Goal: Find specific page/section: Find specific page/section

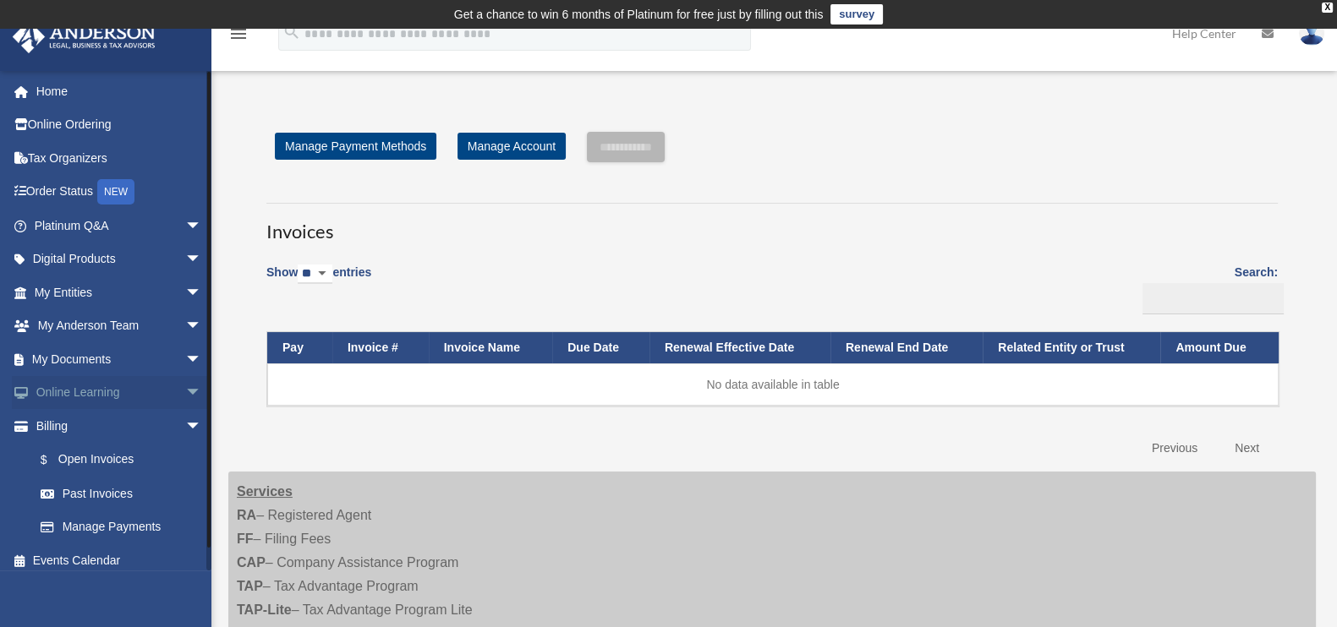
scroll to position [10, 0]
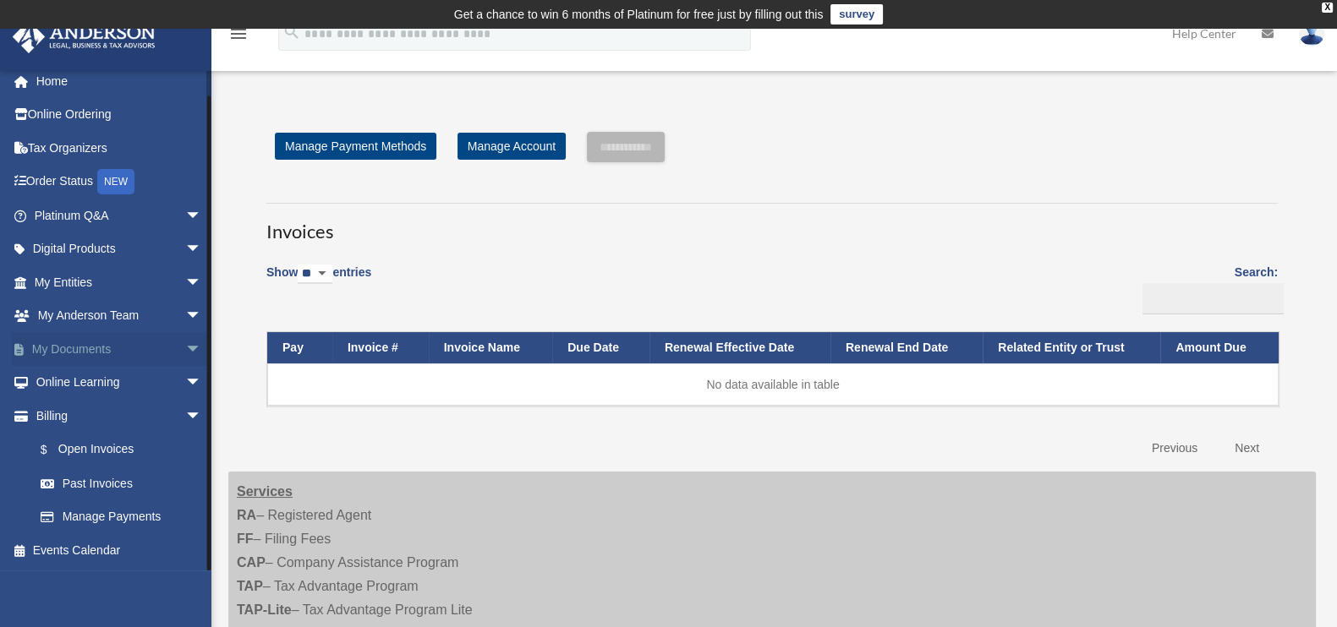
click at [185, 349] on span "arrow_drop_down" at bounding box center [202, 349] width 34 height 35
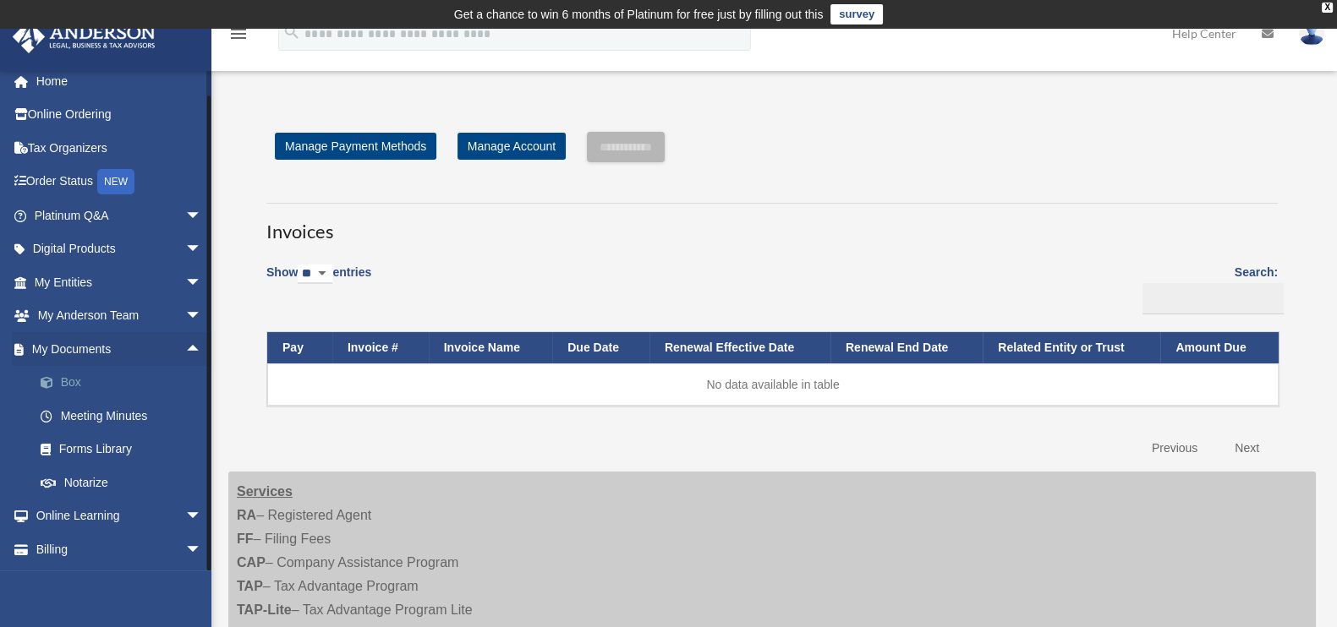
click at [74, 376] on link "Box" at bounding box center [126, 383] width 204 height 34
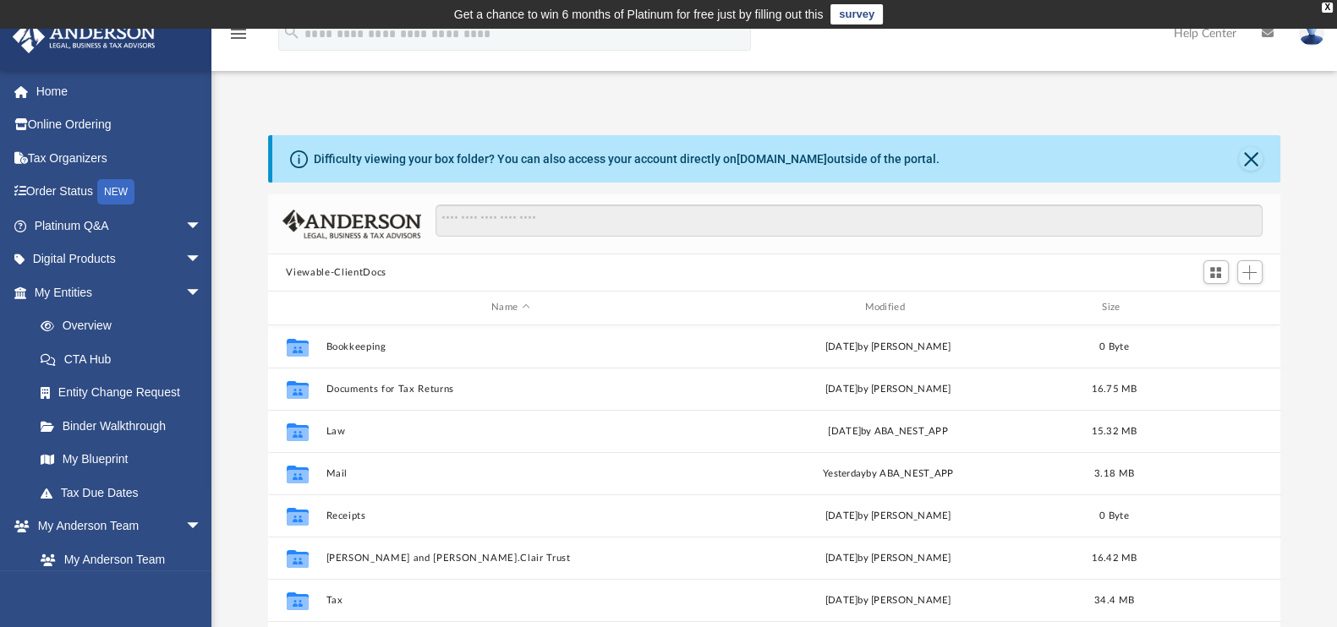
scroll to position [105, 0]
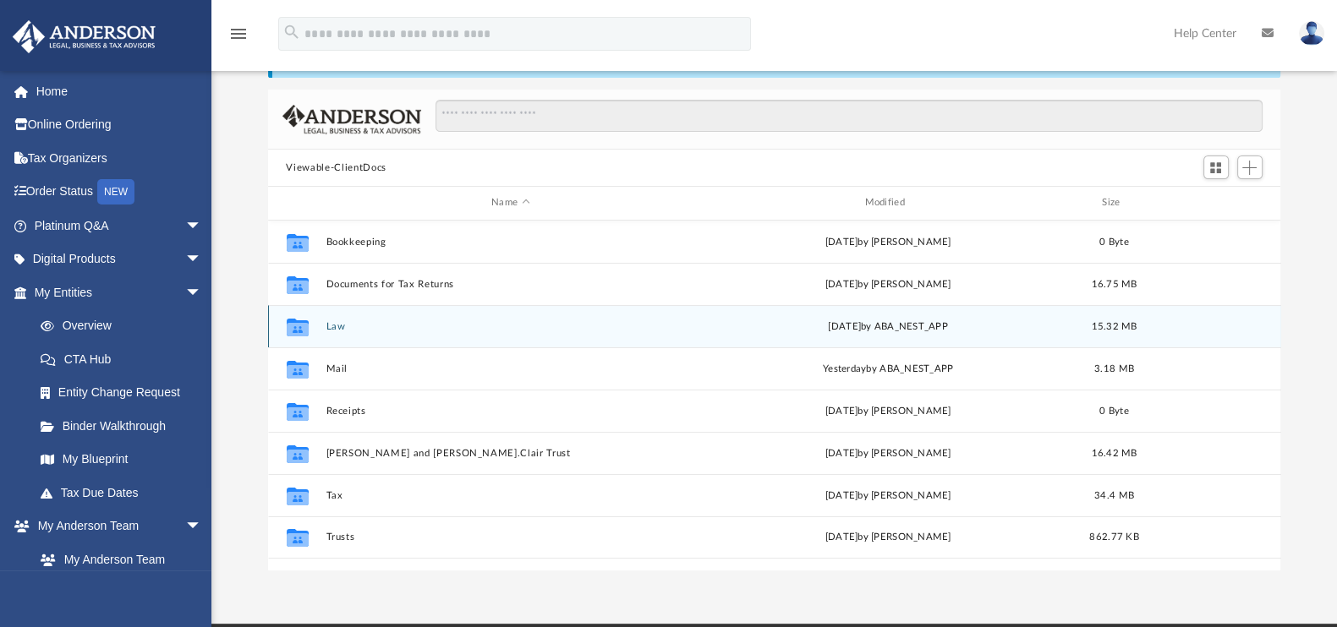
click at [331, 324] on button "Law" at bounding box center [509, 326] width 369 height 11
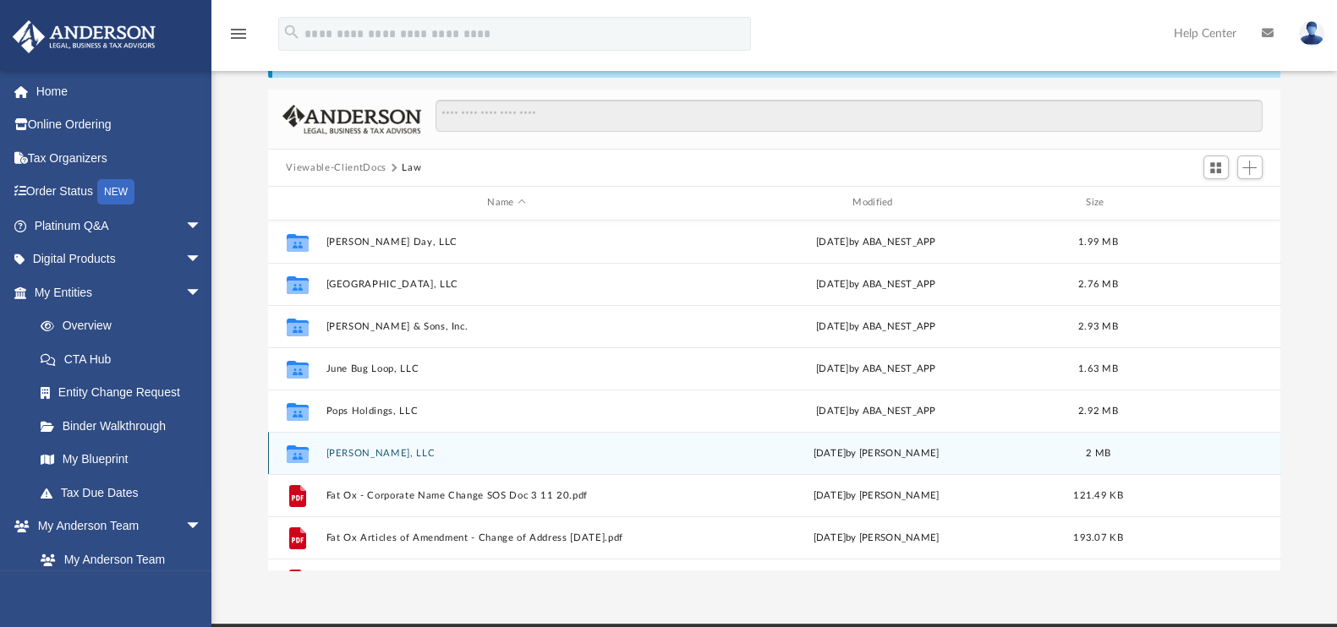
click at [364, 446] on div "Collaborated Folder [PERSON_NAME], LLC [DATE] by [PERSON_NAME] 2 MB" at bounding box center [774, 453] width 1013 height 42
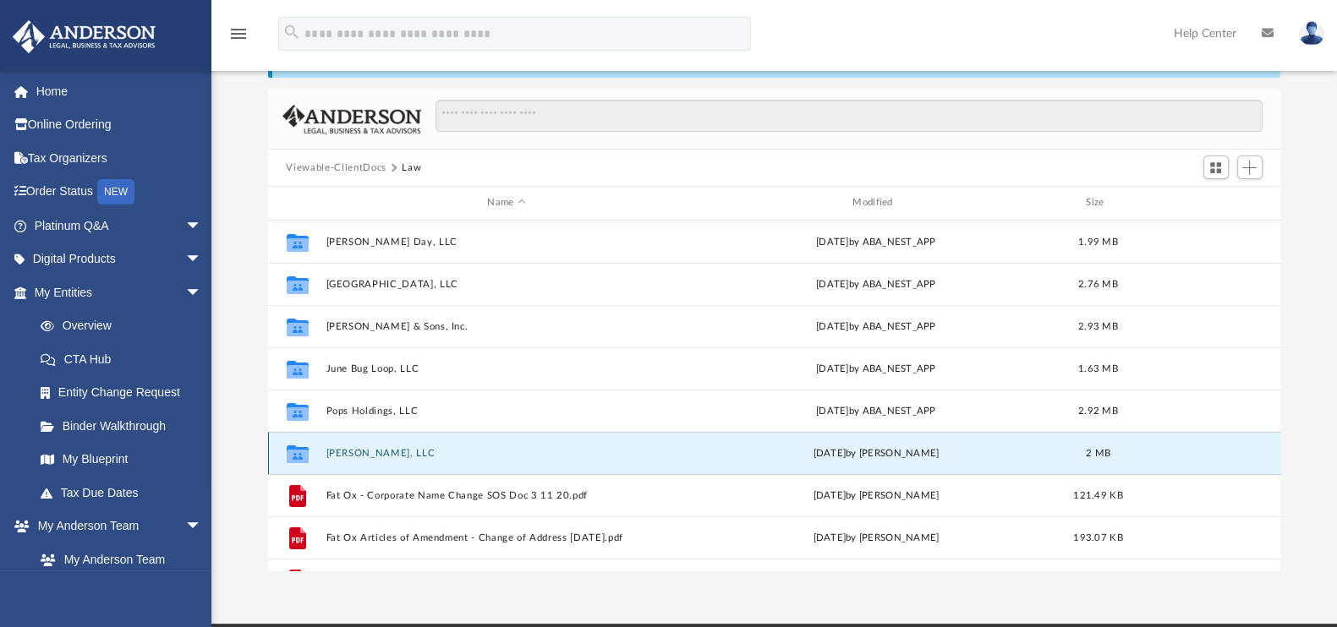
click at [364, 451] on button "[PERSON_NAME], LLC" at bounding box center [506, 453] width 362 height 11
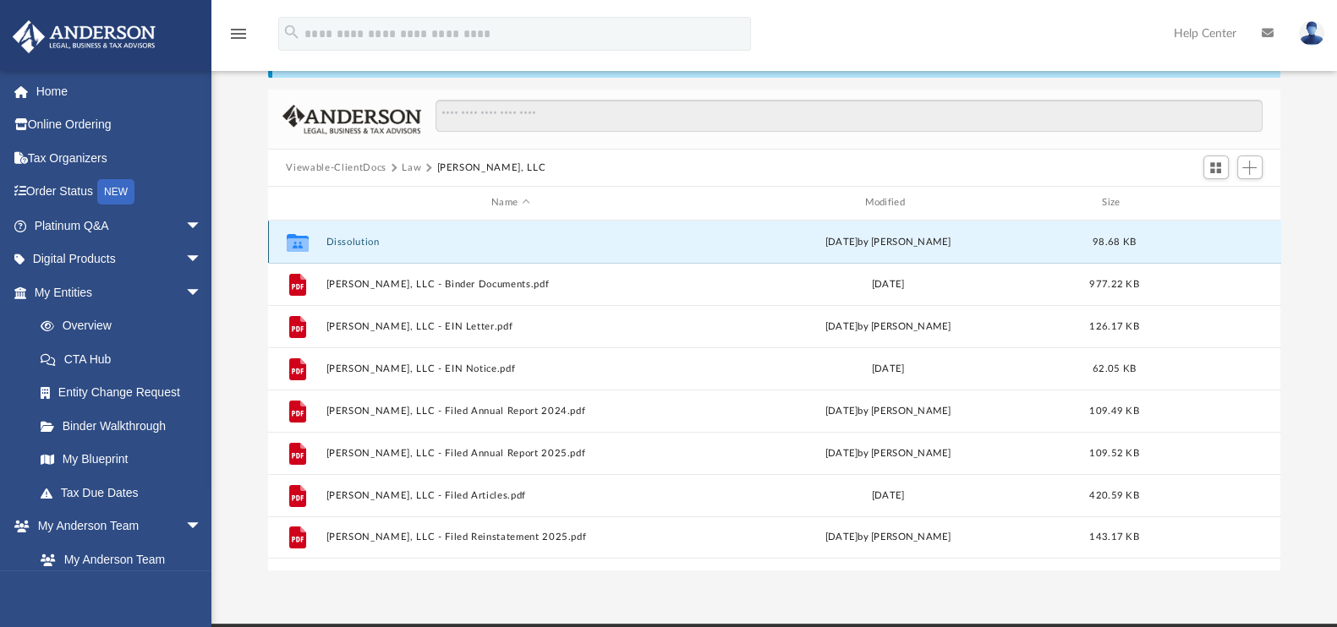
click at [341, 242] on button "Dissolution" at bounding box center [509, 242] width 369 height 11
